Goal: Unclear: Browse casually

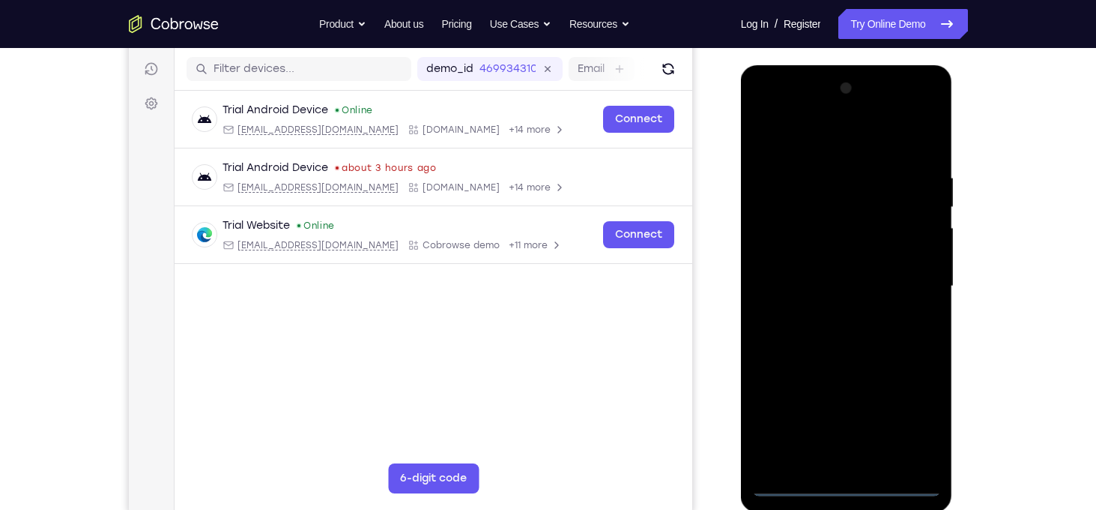
click at [847, 483] on div at bounding box center [846, 286] width 189 height 420
click at [916, 431] on div at bounding box center [846, 286] width 189 height 420
click at [797, 139] on div at bounding box center [846, 286] width 189 height 420
click at [905, 281] on div at bounding box center [846, 286] width 189 height 420
click at [831, 315] on div at bounding box center [846, 286] width 189 height 420
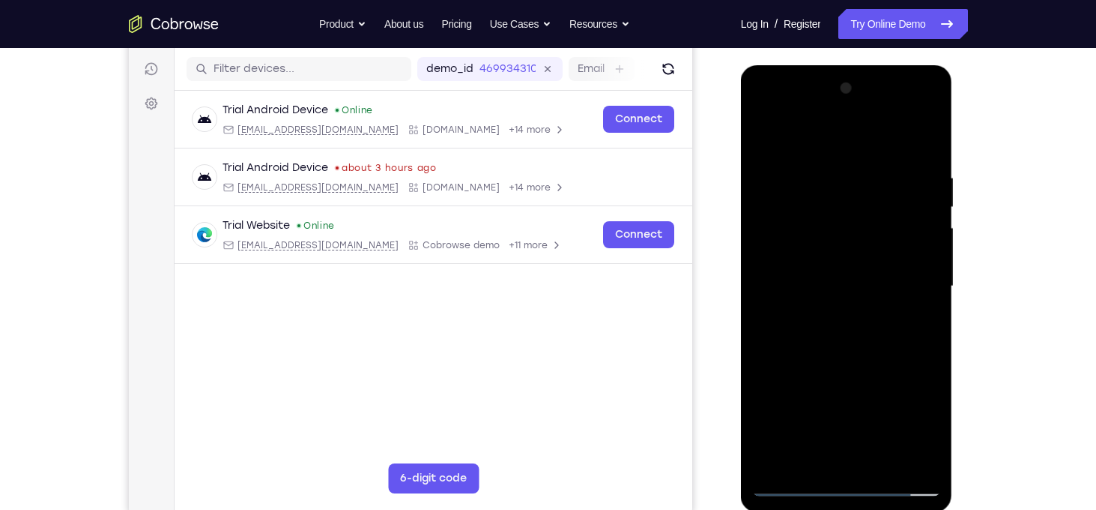
click at [834, 272] on div at bounding box center [846, 286] width 189 height 420
click at [810, 261] on div at bounding box center [846, 286] width 189 height 420
click at [815, 292] on div at bounding box center [846, 286] width 189 height 420
click at [846, 284] on div at bounding box center [846, 286] width 189 height 420
click at [891, 293] on div at bounding box center [846, 286] width 189 height 420
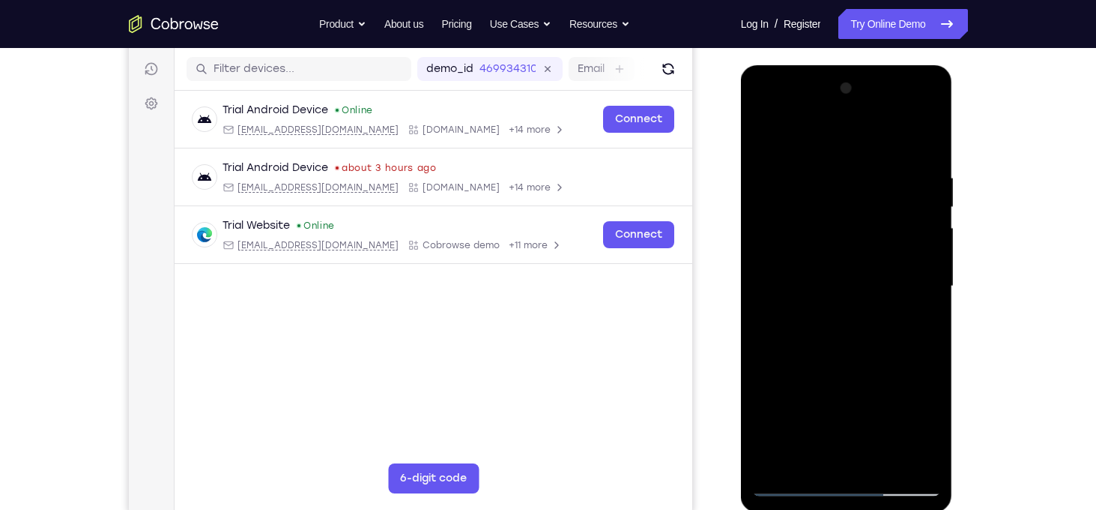
click at [860, 341] on div at bounding box center [846, 286] width 189 height 420
click at [840, 325] on div at bounding box center [846, 286] width 189 height 420
click at [828, 338] on div at bounding box center [846, 286] width 189 height 420
click at [851, 355] on div at bounding box center [846, 286] width 189 height 420
click at [930, 140] on div at bounding box center [846, 286] width 189 height 420
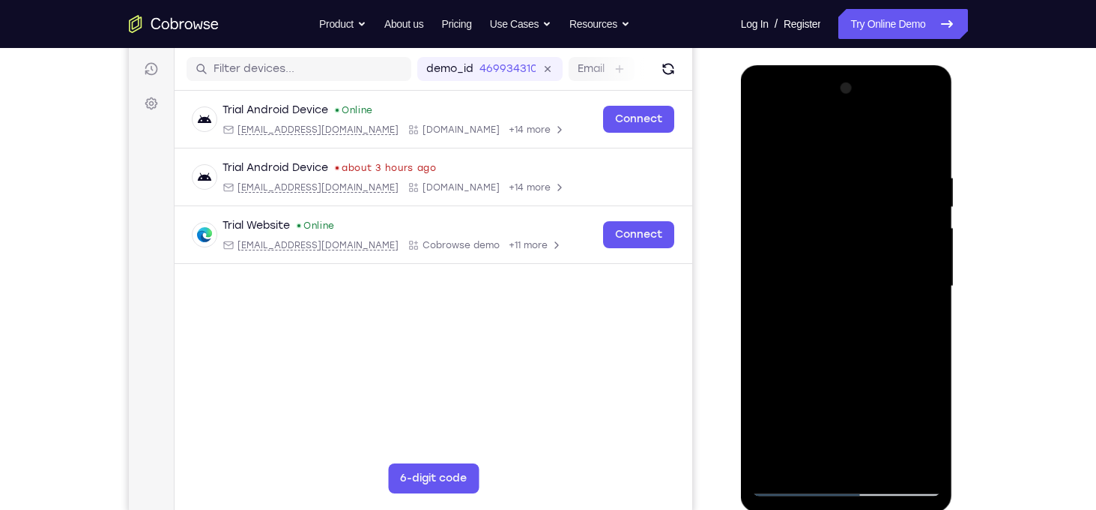
click at [885, 462] on div at bounding box center [846, 286] width 189 height 420
click at [865, 362] on div at bounding box center [846, 286] width 189 height 420
click at [770, 139] on div at bounding box center [846, 286] width 189 height 420
click at [917, 462] on div at bounding box center [846, 286] width 189 height 420
click at [781, 470] on div at bounding box center [846, 286] width 189 height 420
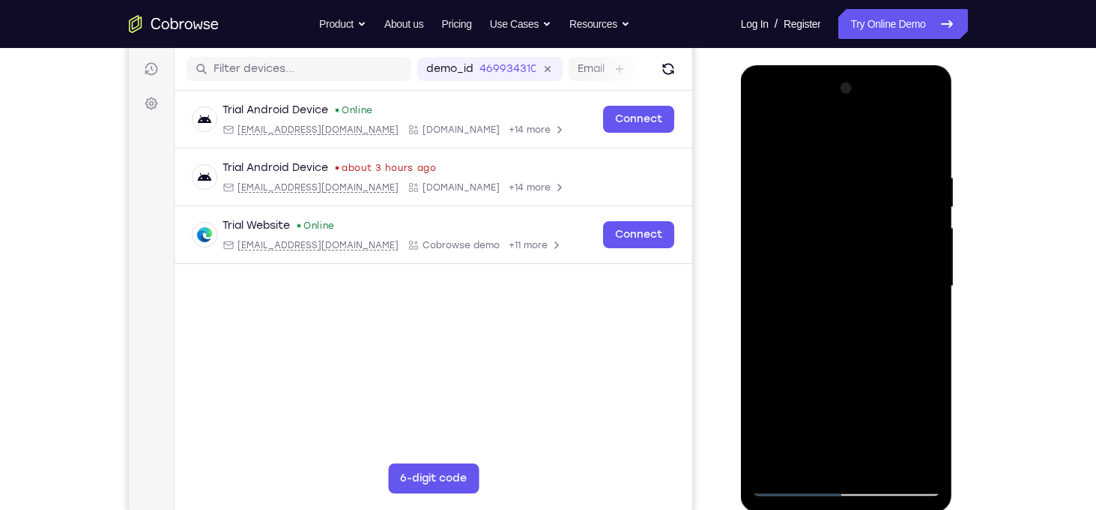
click at [828, 186] on div at bounding box center [846, 286] width 189 height 420
click at [919, 253] on div at bounding box center [846, 286] width 189 height 420
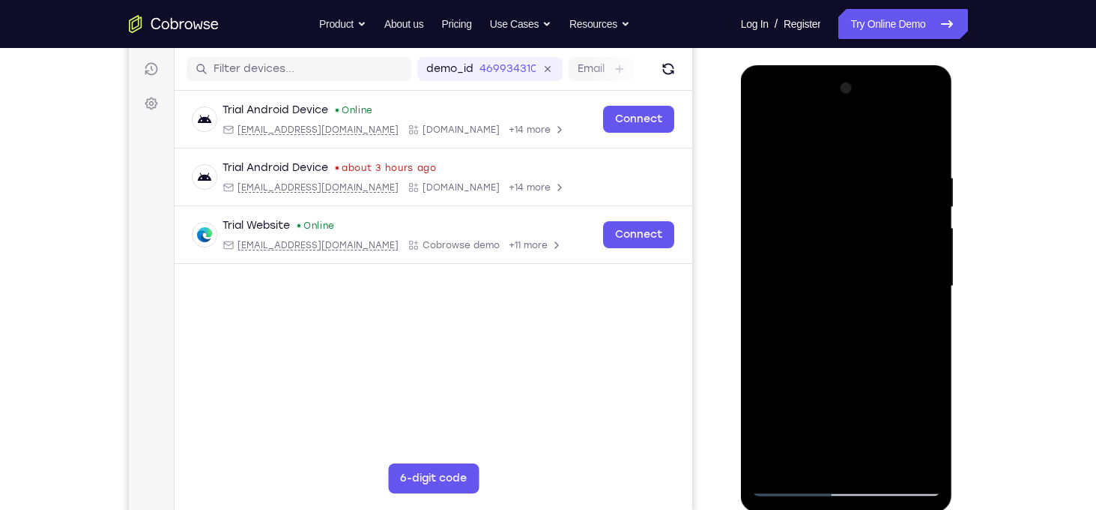
click at [919, 253] on div at bounding box center [846, 286] width 189 height 420
click at [923, 188] on div at bounding box center [846, 286] width 189 height 420
click at [922, 144] on div at bounding box center [846, 286] width 189 height 420
click at [933, 138] on div at bounding box center [846, 286] width 189 height 420
click at [767, 135] on div at bounding box center [846, 286] width 189 height 420
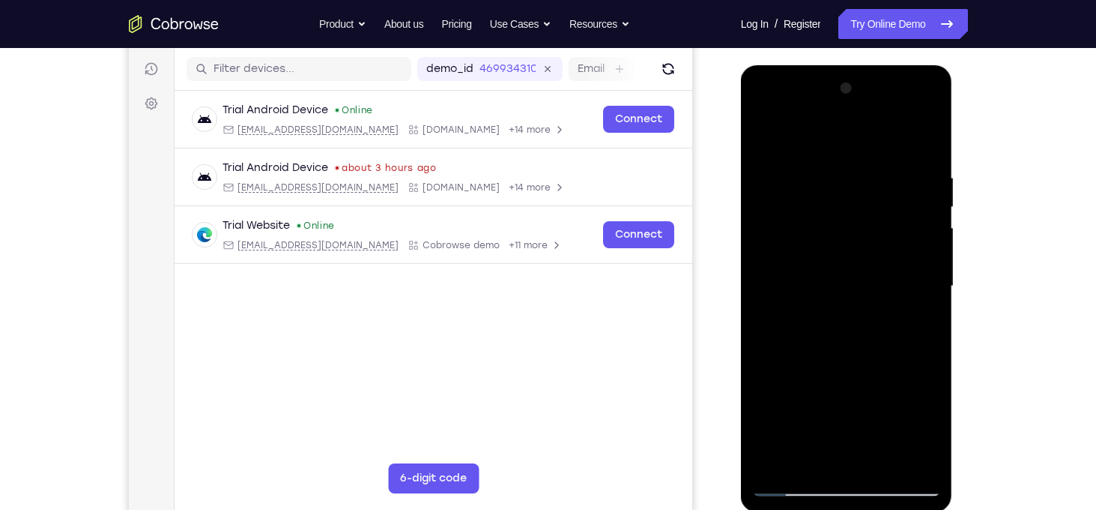
drag, startPoint x: 764, startPoint y: 130, endPoint x: 925, endPoint y: 126, distance: 161.2
click at [925, 126] on div at bounding box center [846, 286] width 189 height 420
click at [931, 135] on div at bounding box center [846, 286] width 189 height 420
click at [769, 132] on div at bounding box center [846, 286] width 189 height 420
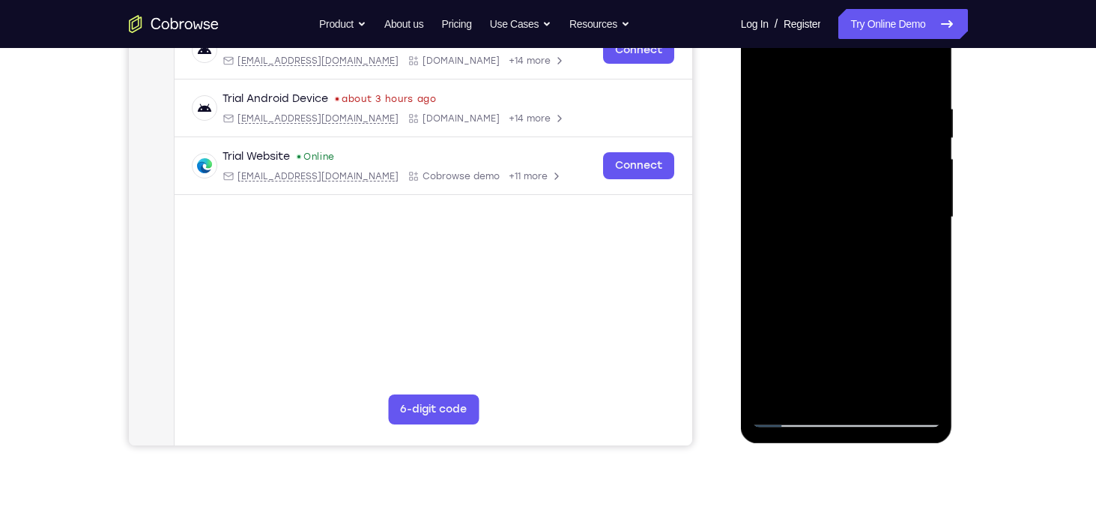
scroll to position [277, 0]
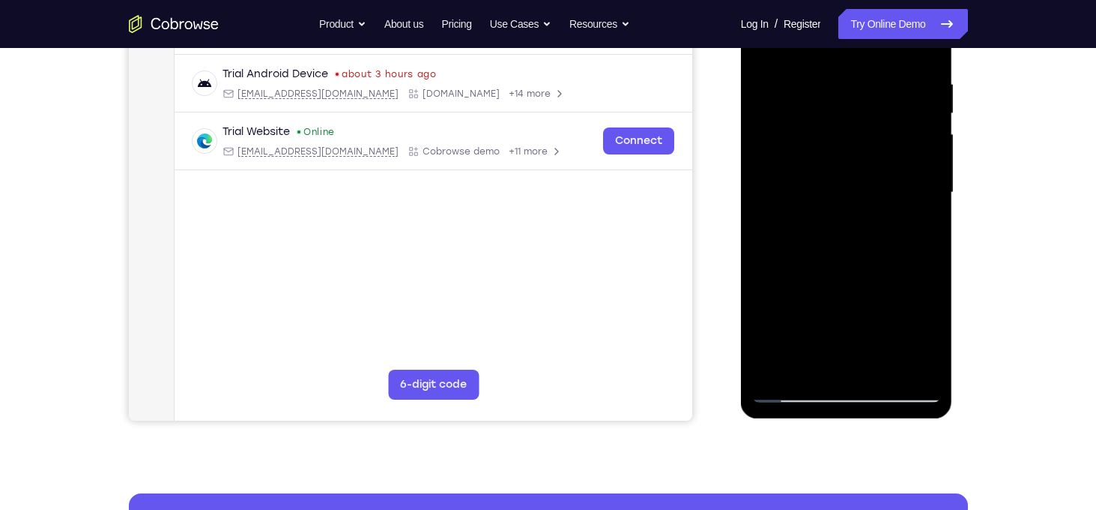
click at [920, 373] on div at bounding box center [846, 193] width 189 height 420
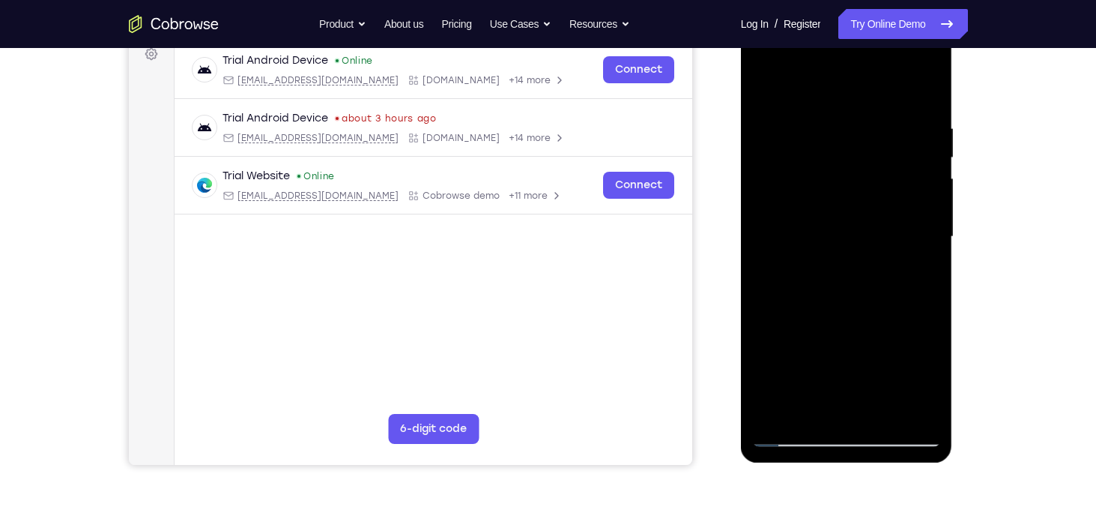
drag, startPoint x: 861, startPoint y: 116, endPoint x: 830, endPoint y: 276, distance: 162.6
click at [830, 276] on div at bounding box center [846, 237] width 189 height 420
drag, startPoint x: 844, startPoint y: 115, endPoint x: 801, endPoint y: 297, distance: 187.1
click at [801, 297] on div at bounding box center [846, 237] width 189 height 420
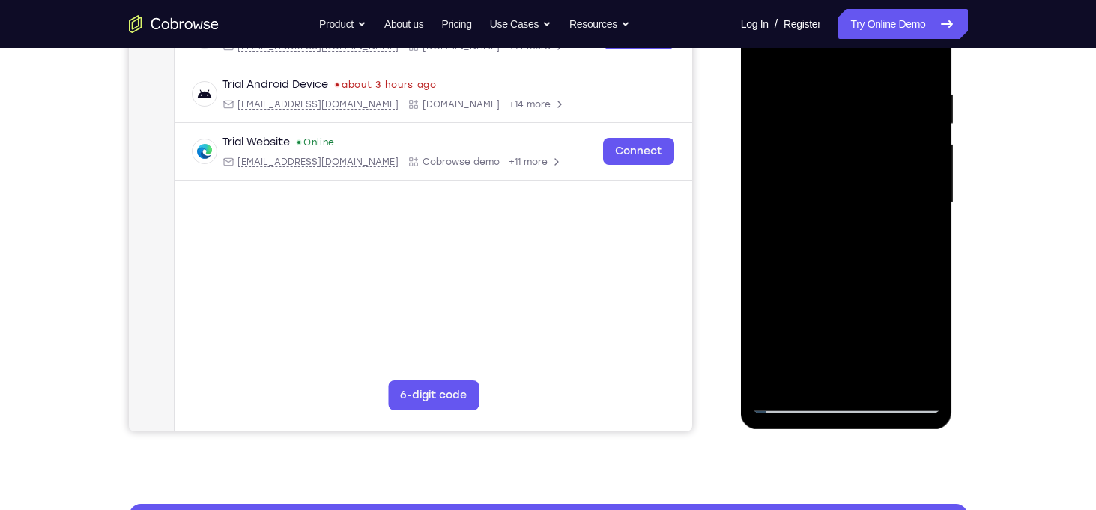
scroll to position [270, 0]
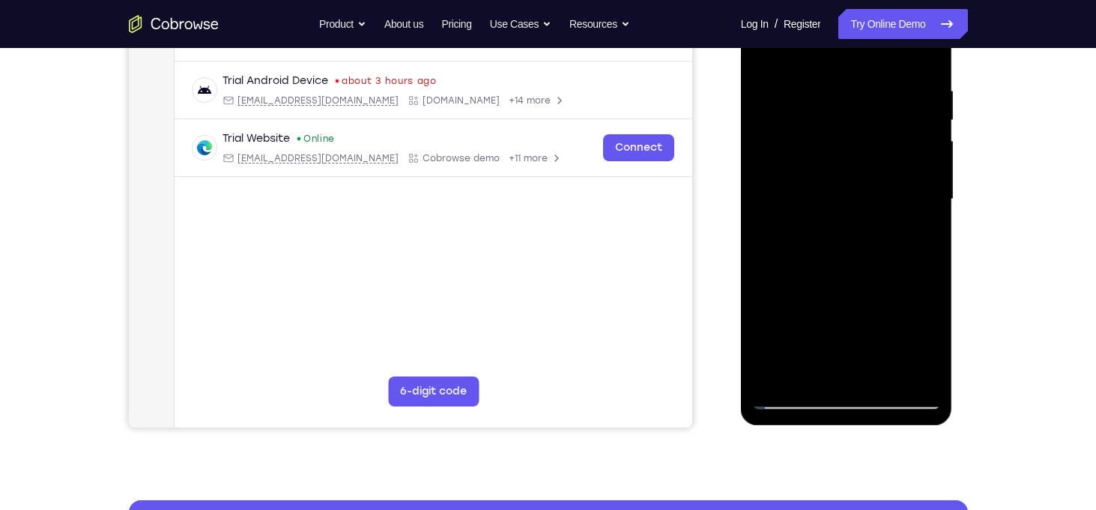
click at [777, 375] on div at bounding box center [846, 200] width 189 height 420
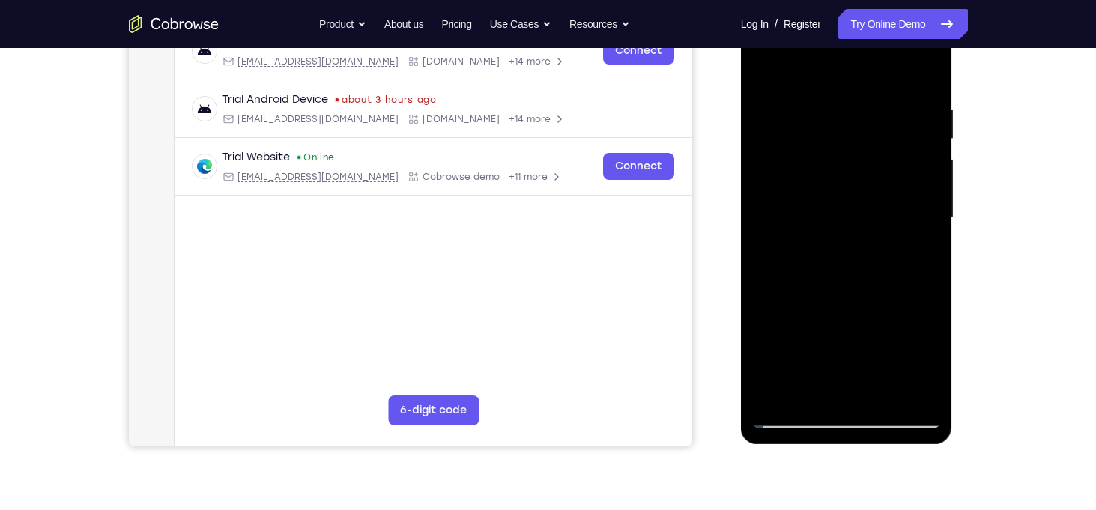
click at [824, 85] on div at bounding box center [846, 218] width 189 height 420
click at [930, 211] on div at bounding box center [846, 218] width 189 height 420
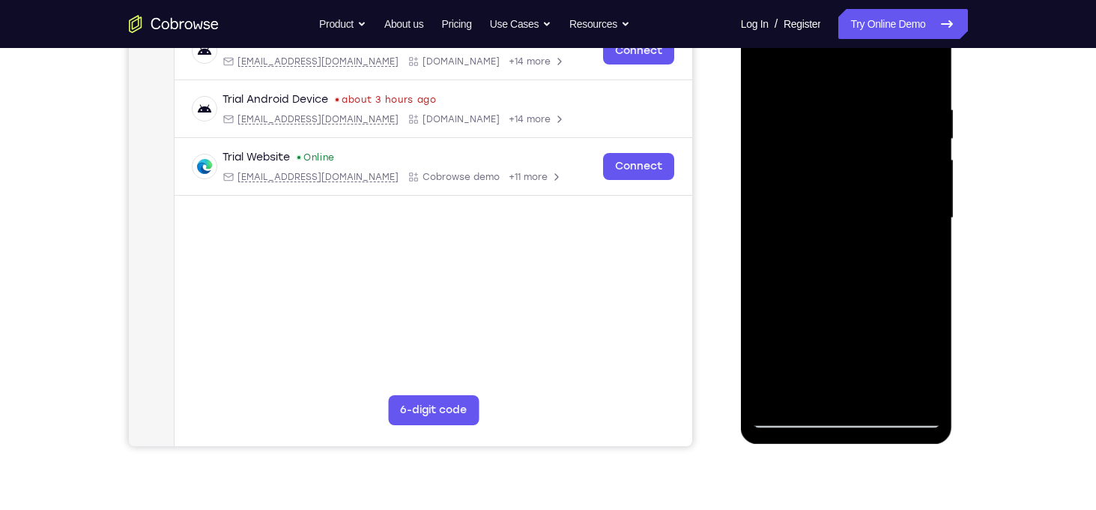
click at [930, 211] on div at bounding box center [846, 218] width 189 height 420
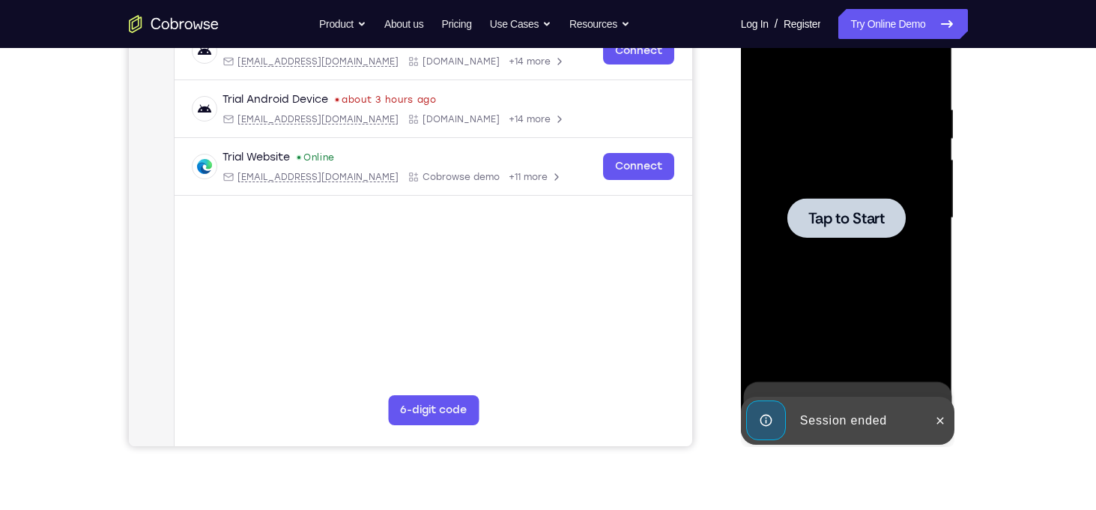
click at [930, 211] on div at bounding box center [846, 218] width 189 height 420
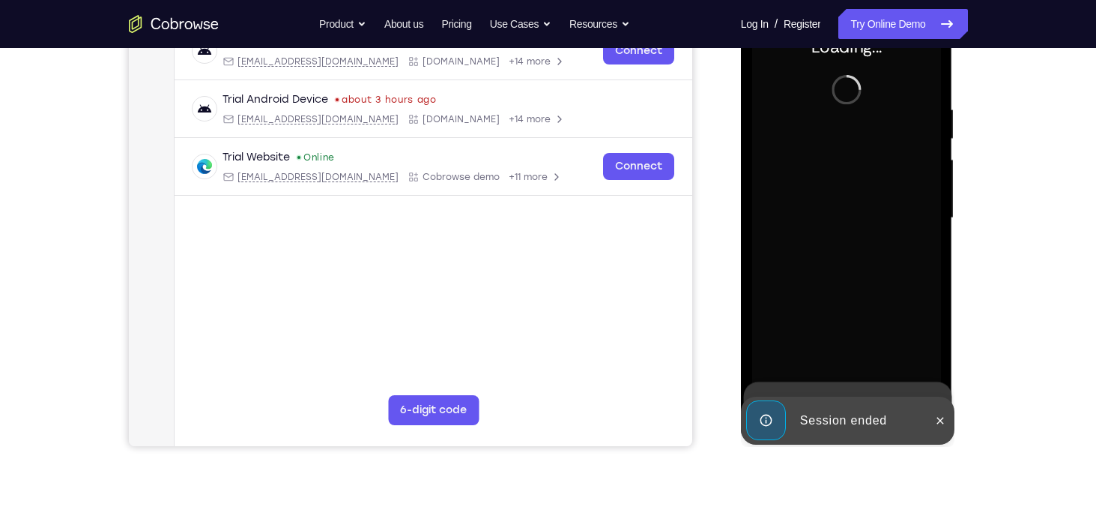
click at [1021, 130] on div "Your Support Agent Your Customer Web iOS Android Next Steps We’d be happy to gi…" at bounding box center [548, 291] width 959 height 989
